Goal: Transaction & Acquisition: Purchase product/service

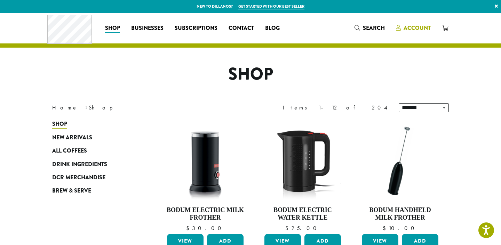
click at [418, 29] on span "Account" at bounding box center [417, 28] width 27 height 8
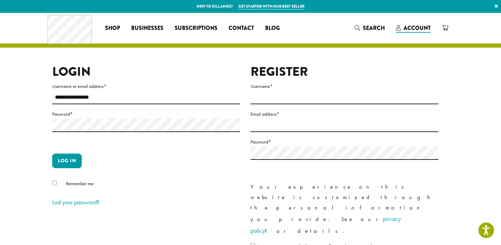
click at [52, 110] on div at bounding box center [52, 110] width 0 height 0
type input "**********"
click at [68, 161] on button "Log in" at bounding box center [67, 161] width 30 height 15
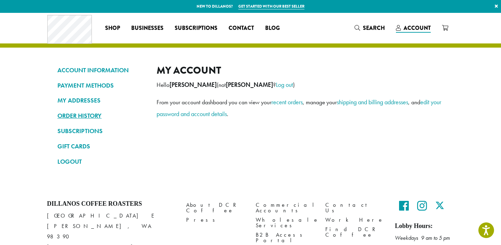
click at [80, 115] on link "ORDER HISTORY" at bounding box center [101, 116] width 89 height 12
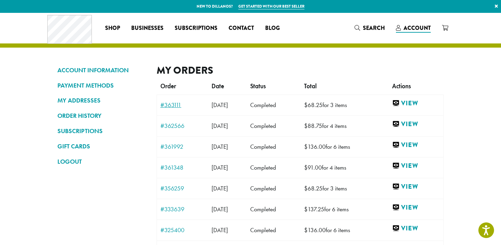
click at [176, 105] on link "#363111" at bounding box center [182, 105] width 44 height 6
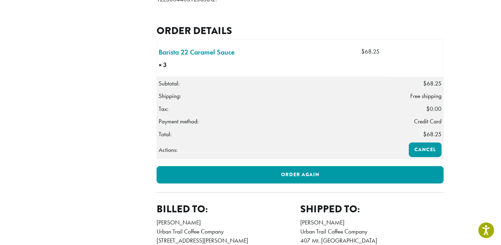
scroll to position [173, 0]
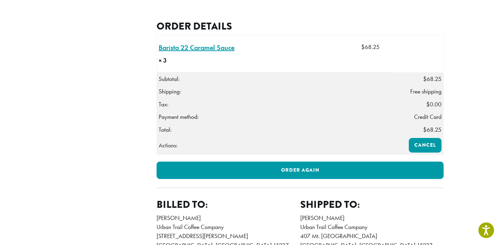
click at [193, 53] on link "Barista 22 Caramel Sauce × 3" at bounding box center [197, 47] width 76 height 10
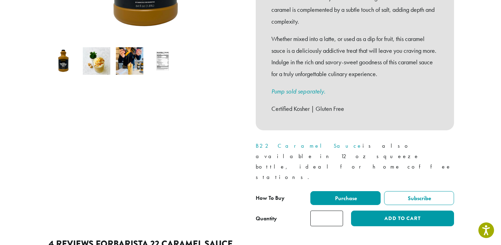
scroll to position [217, 0]
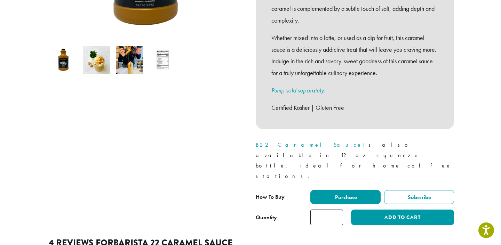
click at [337, 210] on input "*" at bounding box center [326, 218] width 33 height 16
type input "*"
click at [337, 210] on input "*" at bounding box center [326, 218] width 33 height 16
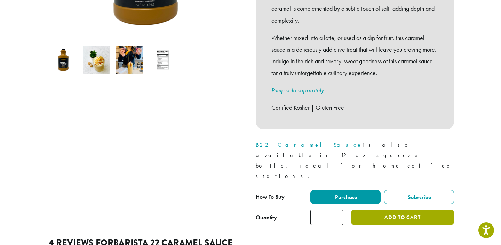
click at [376, 210] on button "Add to cart" at bounding box center [402, 218] width 103 height 16
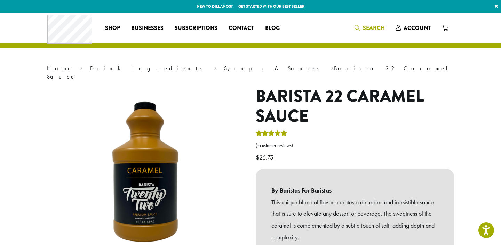
click at [377, 31] on span "Search" at bounding box center [374, 28] width 22 height 8
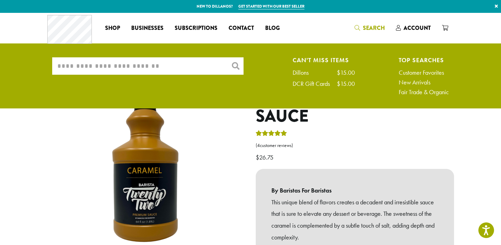
click at [207, 69] on input "What are you searching for?" at bounding box center [147, 65] width 191 height 17
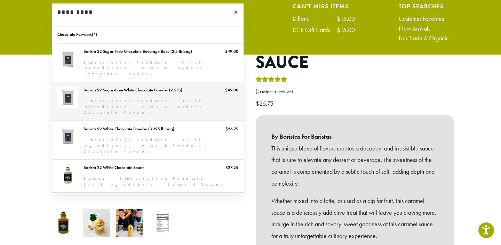
scroll to position [58, 0]
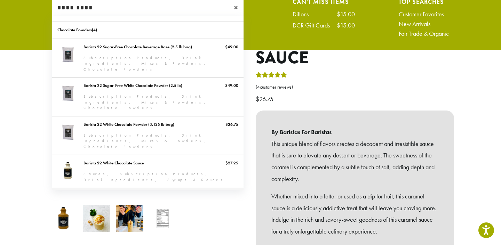
type input "*********"
click at [135, 188] on link "Barista 22 Chocolate Sauce" at bounding box center [147, 204] width 191 height 33
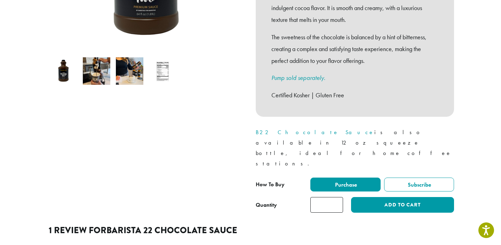
scroll to position [238, 0]
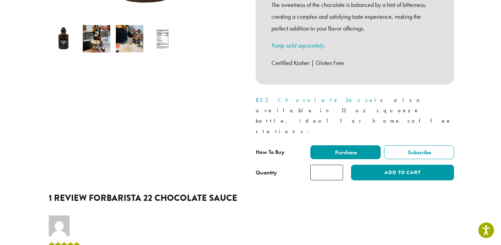
type input "*"
click at [337, 165] on input "*" at bounding box center [326, 173] width 33 height 16
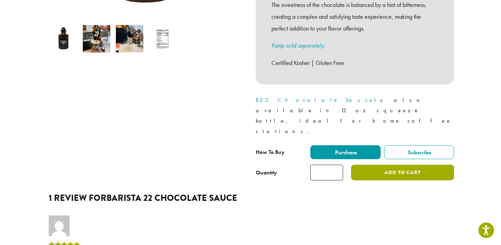
click at [376, 165] on button "Add to cart" at bounding box center [402, 173] width 103 height 16
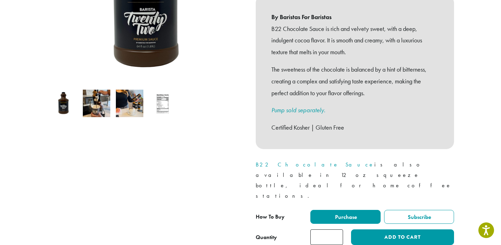
scroll to position [174, 0]
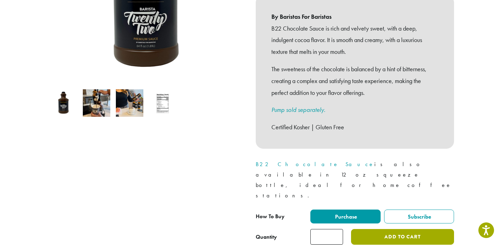
click at [384, 229] on button "Add to cart" at bounding box center [402, 237] width 103 height 16
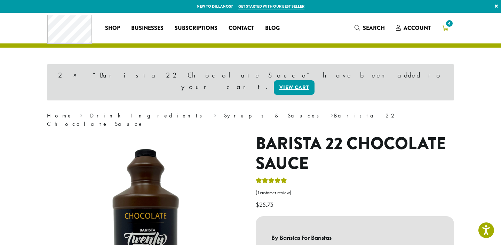
click at [445, 29] on icon "4" at bounding box center [445, 28] width 6 height 6
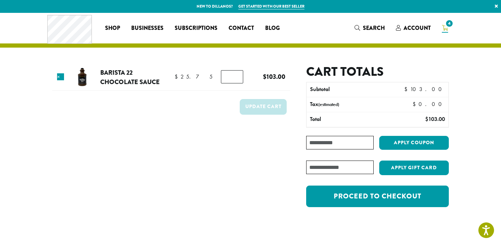
click at [234, 79] on input "*" at bounding box center [232, 76] width 22 height 13
type input "*"
click at [234, 79] on input "*" at bounding box center [232, 76] width 22 height 13
click at [250, 108] on button "Update cart" at bounding box center [263, 107] width 47 height 16
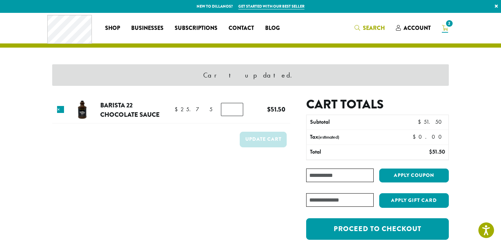
click at [368, 28] on span "Search" at bounding box center [374, 28] width 22 height 8
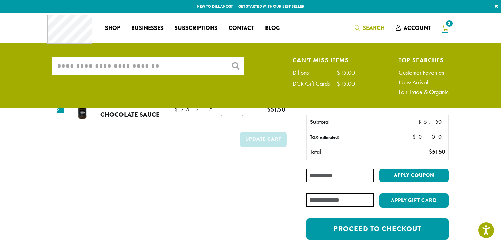
click at [199, 66] on input "What are you searching for?" at bounding box center [147, 65] width 191 height 17
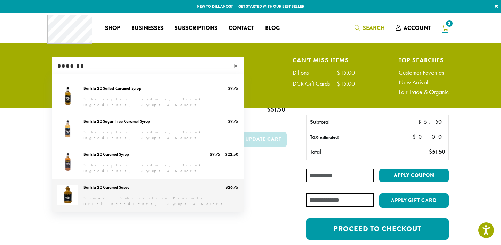
type input "*******"
click at [117, 187] on link "Barista 22 Caramel Sauce" at bounding box center [147, 195] width 191 height 33
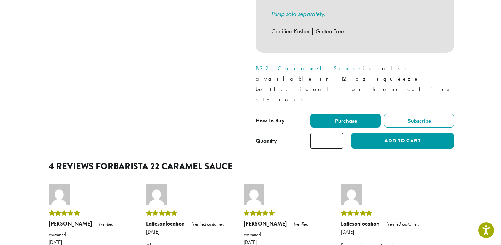
scroll to position [292, 0]
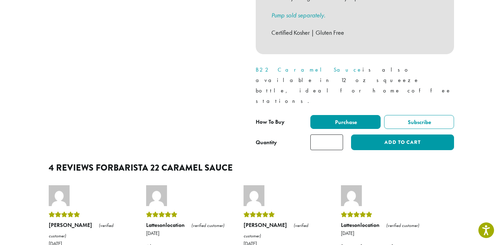
click at [337, 135] on input "*" at bounding box center [326, 143] width 33 height 16
type input "*"
click at [337, 135] on input "*" at bounding box center [326, 143] width 33 height 16
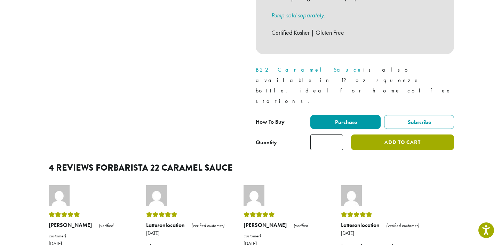
click at [379, 135] on button "Add to cart" at bounding box center [402, 143] width 103 height 16
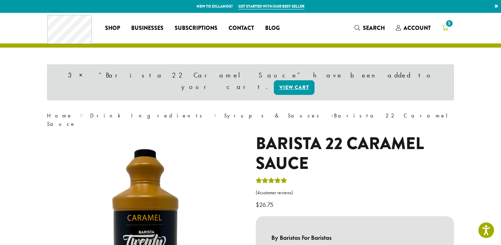
click at [445, 27] on icon "5" at bounding box center [445, 28] width 6 height 6
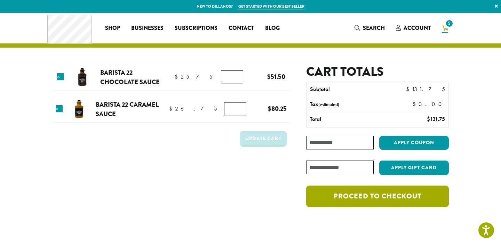
click at [352, 202] on link "Proceed to checkout" at bounding box center [377, 197] width 143 height 22
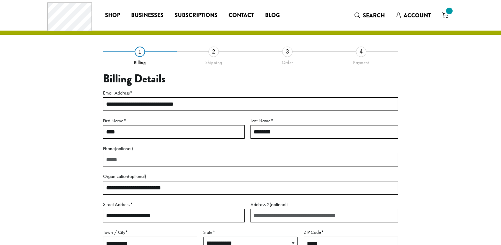
select select "**"
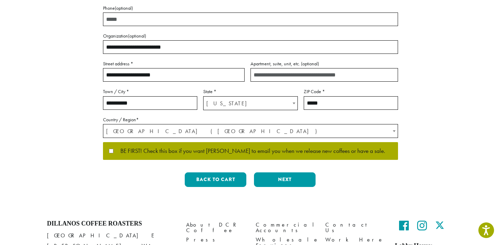
scroll to position [154, 0]
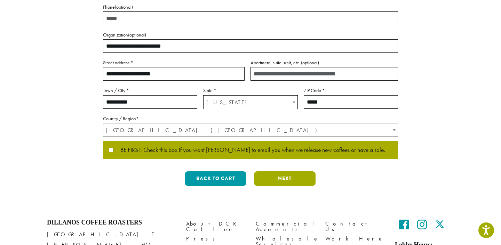
click at [273, 183] on button "Next" at bounding box center [285, 178] width 62 height 15
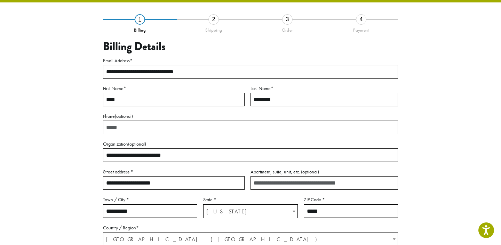
scroll to position [40, 0]
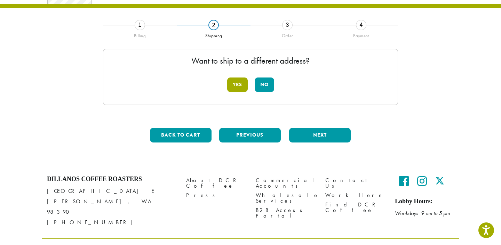
click at [238, 86] on button "Yes" at bounding box center [237, 85] width 21 height 15
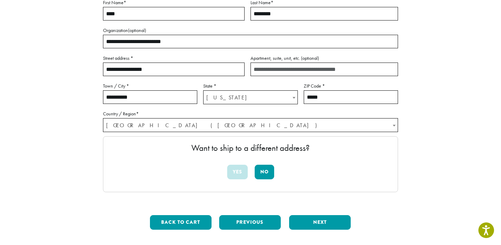
scroll to position [109, 0]
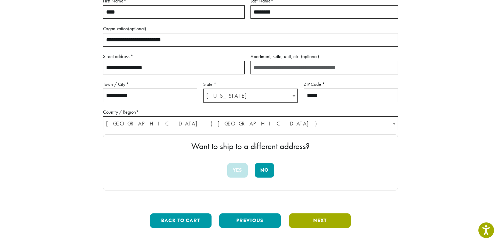
click at [308, 222] on button "Next" at bounding box center [320, 221] width 62 height 15
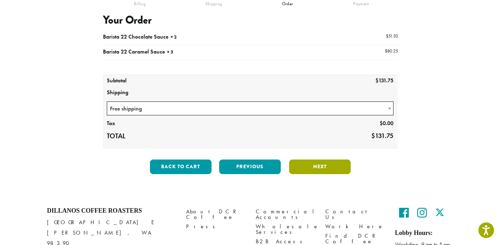
scroll to position [73, 0]
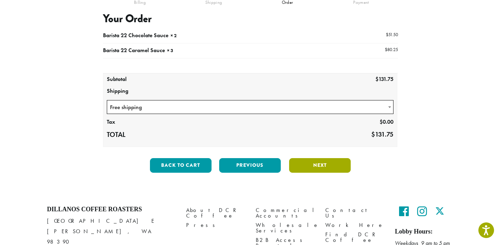
click at [315, 161] on button "Next" at bounding box center [320, 165] width 62 height 15
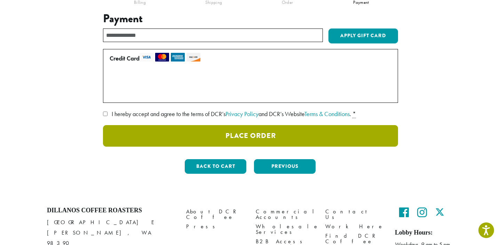
click at [255, 135] on button "Place Order" at bounding box center [250, 136] width 295 height 22
